Goal: Transaction & Acquisition: Purchase product/service

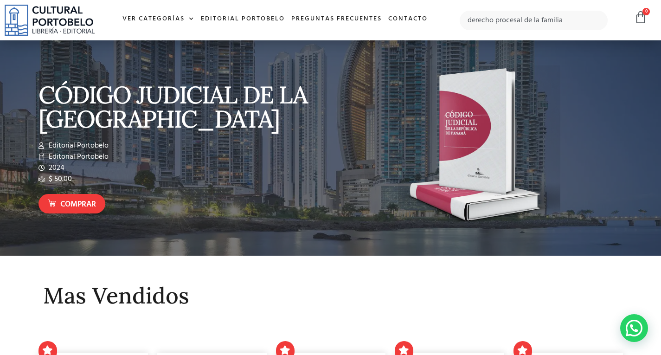
type input "derecho procesal de la familia"
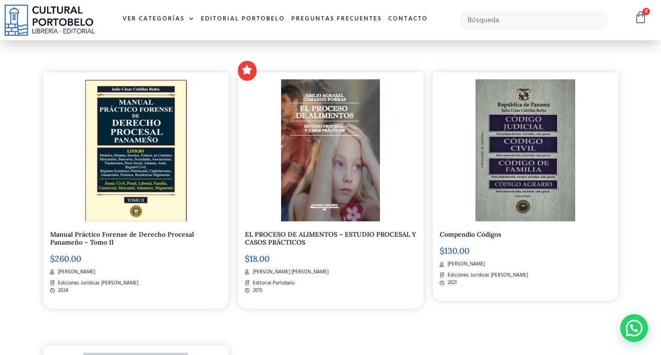
scroll to position [93, 0]
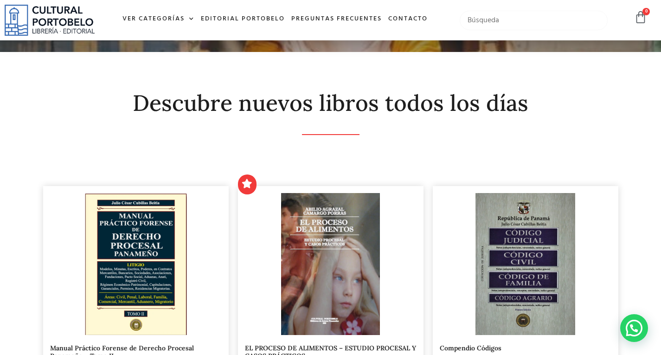
click at [518, 16] on input "text" at bounding box center [534, 20] width 148 height 19
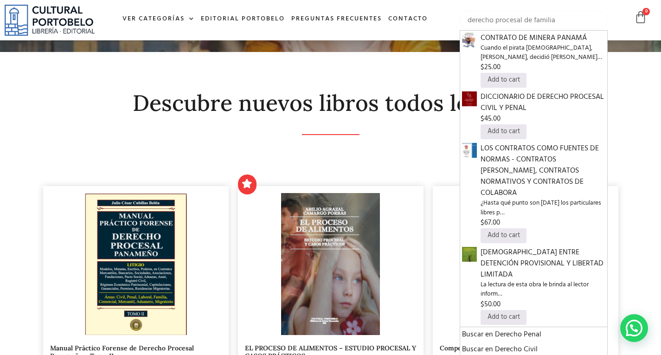
type input "derecho procesal de familia"
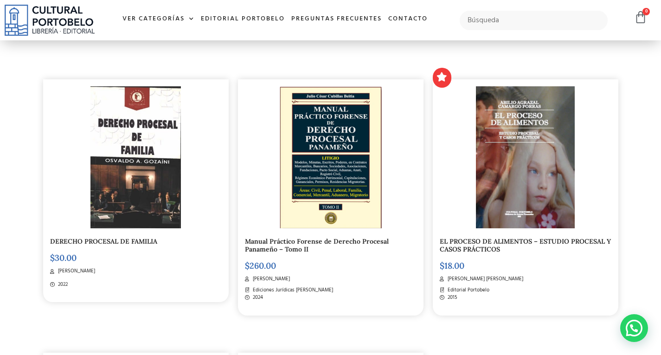
scroll to position [186, 0]
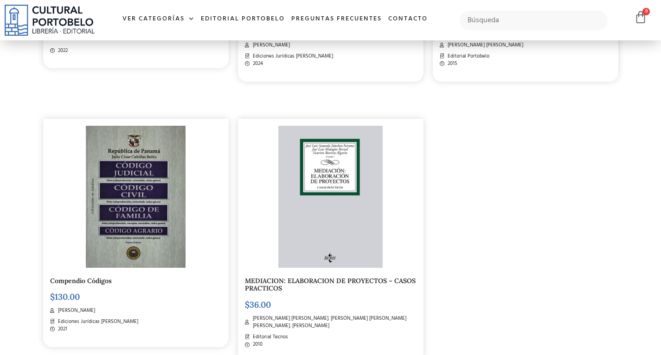
scroll to position [433, 0]
click at [536, 24] on input "text" at bounding box center [534, 20] width 148 height 19
type input "PROCEDIMIENTOS DE FAMILIA"
